Goal: Find specific page/section: Find specific page/section

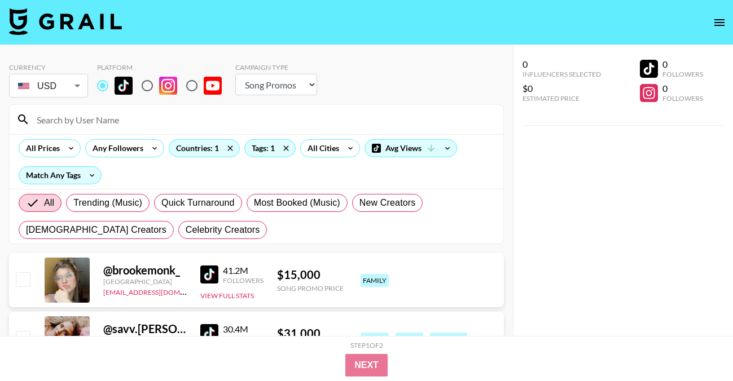
select select "Song"
click at [139, 130] on div at bounding box center [257, 119] width 494 height 29
click at [136, 116] on input at bounding box center [263, 120] width 467 height 18
click at [205, 147] on div "Countries: 1" at bounding box center [204, 148] width 70 height 17
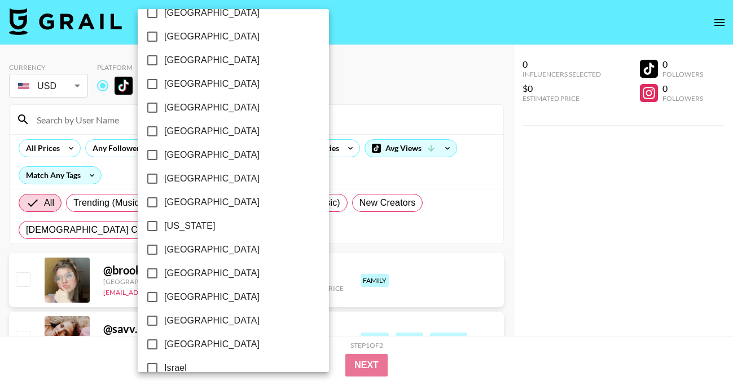
scroll to position [210, 0]
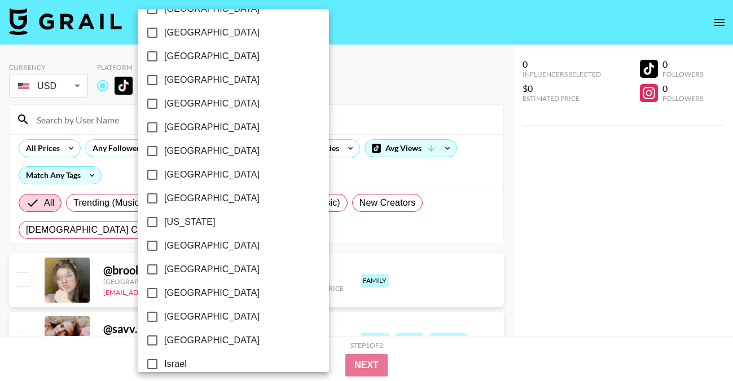
click at [303, 106] on div at bounding box center [366, 190] width 733 height 381
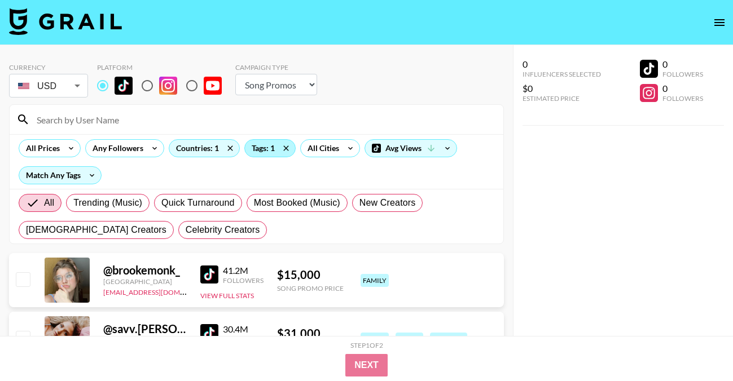
click at [268, 151] on div "Tags: 1" at bounding box center [270, 148] width 50 height 17
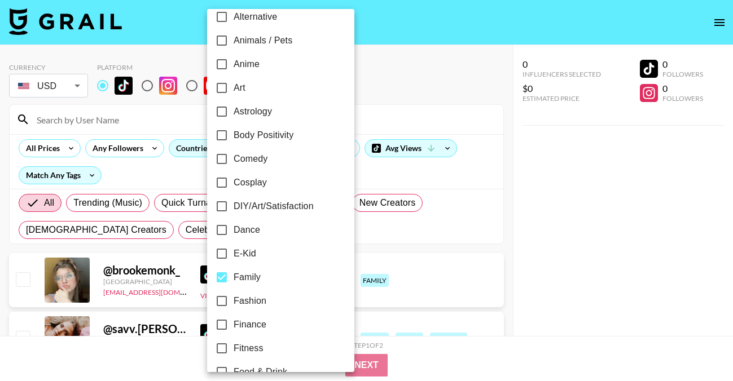
scroll to position [96, 0]
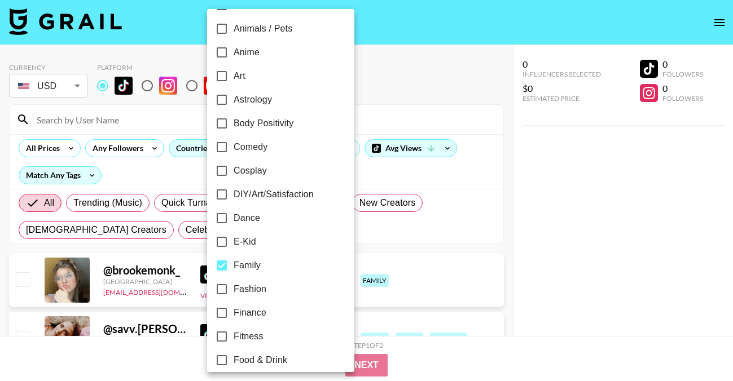
click at [235, 261] on span "Family" at bounding box center [247, 266] width 27 height 14
click at [234, 261] on input "Family" at bounding box center [222, 266] width 24 height 24
checkbox input "false"
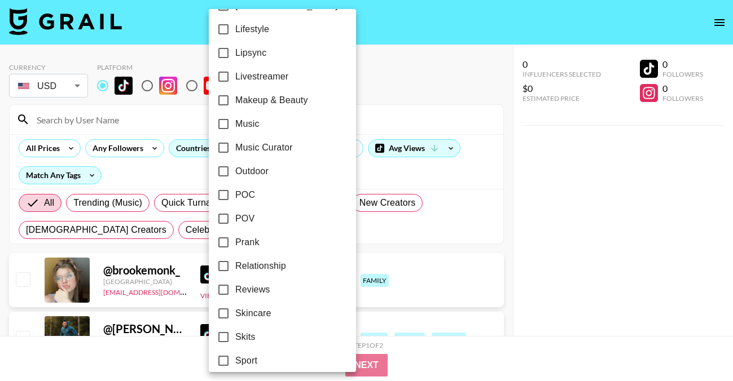
scroll to position [575, 0]
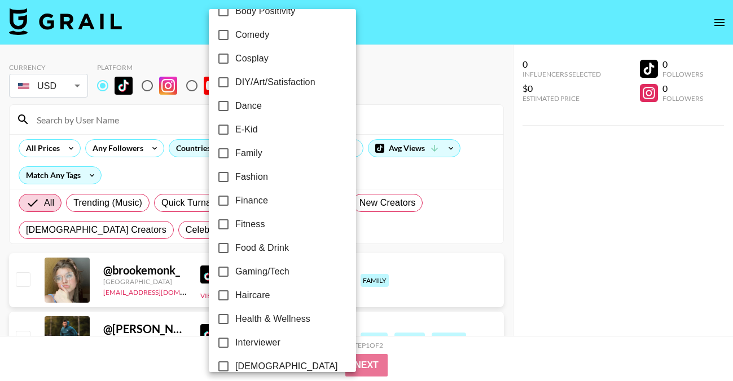
click at [368, 82] on div at bounding box center [366, 190] width 733 height 381
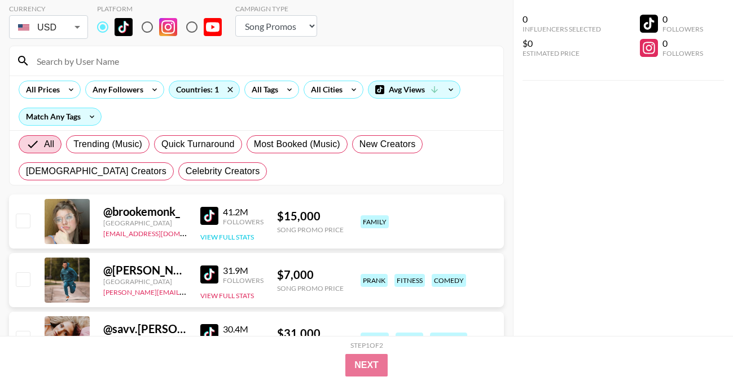
scroll to position [0, 0]
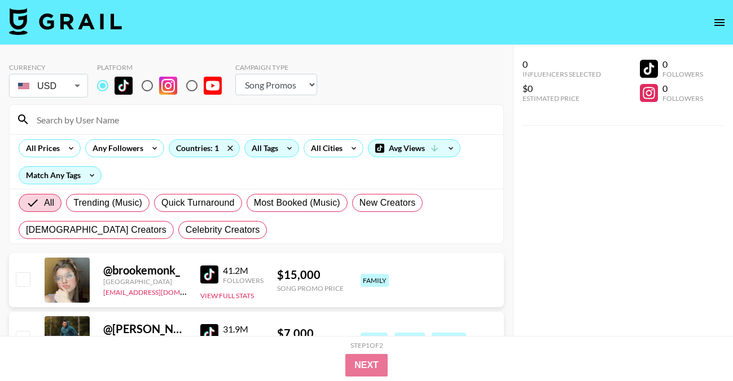
click at [277, 141] on div "All Tags" at bounding box center [271, 148] width 55 height 18
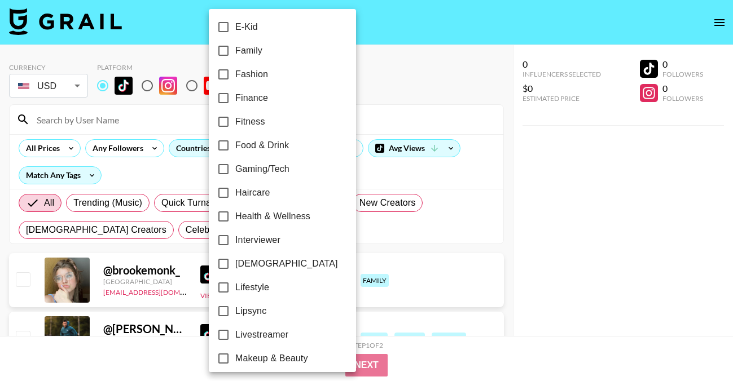
scroll to position [311, 0]
click at [262, 285] on span "Lifestyle" at bounding box center [252, 287] width 34 height 14
click at [235, 285] on input "Lifestyle" at bounding box center [224, 287] width 24 height 24
checkbox input "true"
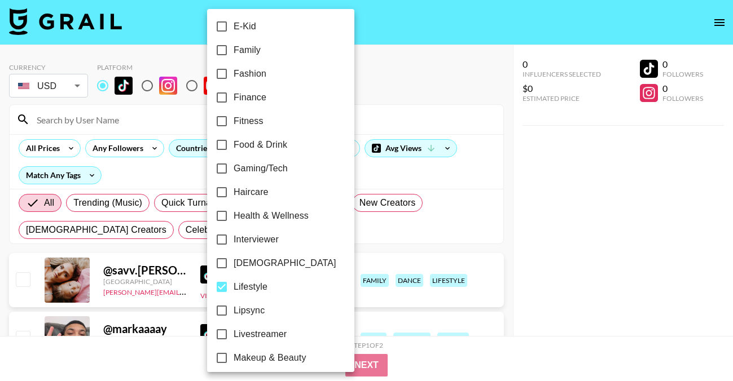
click at [392, 64] on div at bounding box center [366, 190] width 733 height 381
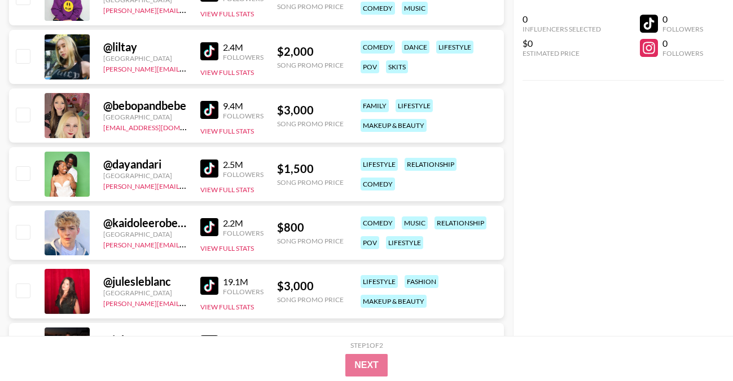
scroll to position [783, 0]
